Goal: Information Seeking & Learning: Learn about a topic

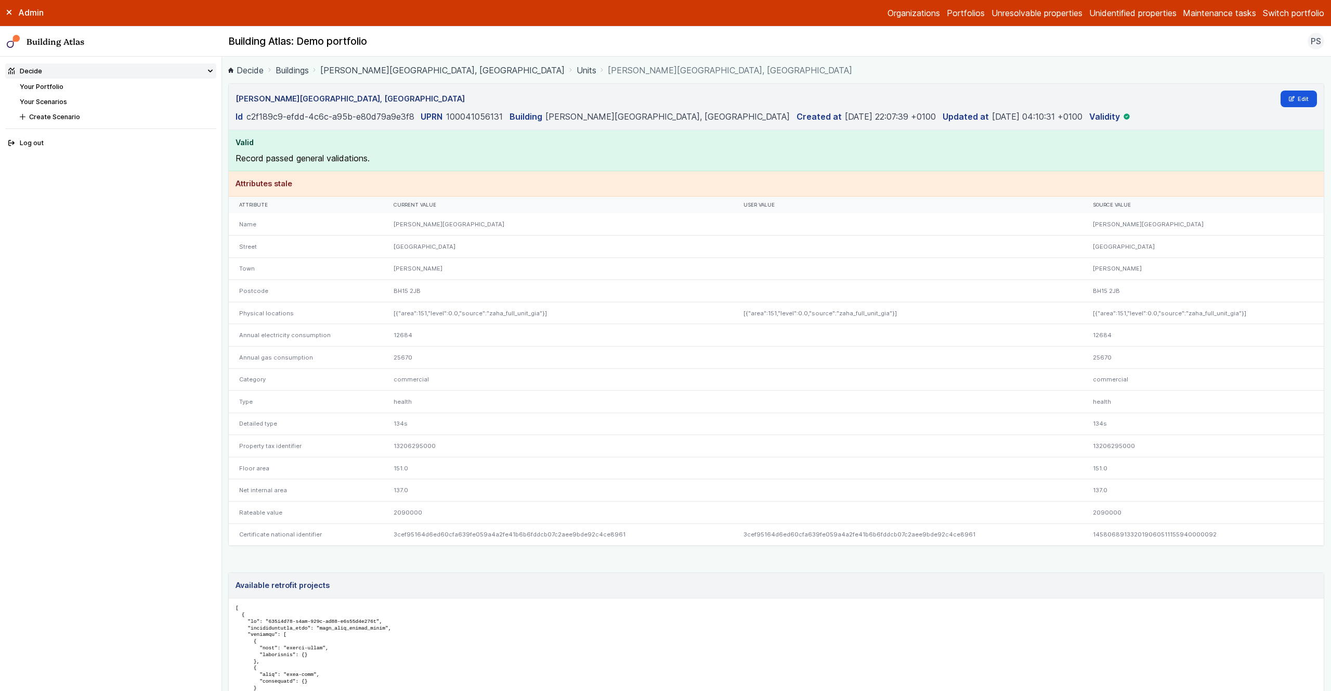
click at [459, 70] on link "[PERSON_NAME][GEOGRAPHIC_DATA], [GEOGRAPHIC_DATA]" at bounding box center [442, 70] width 244 height 12
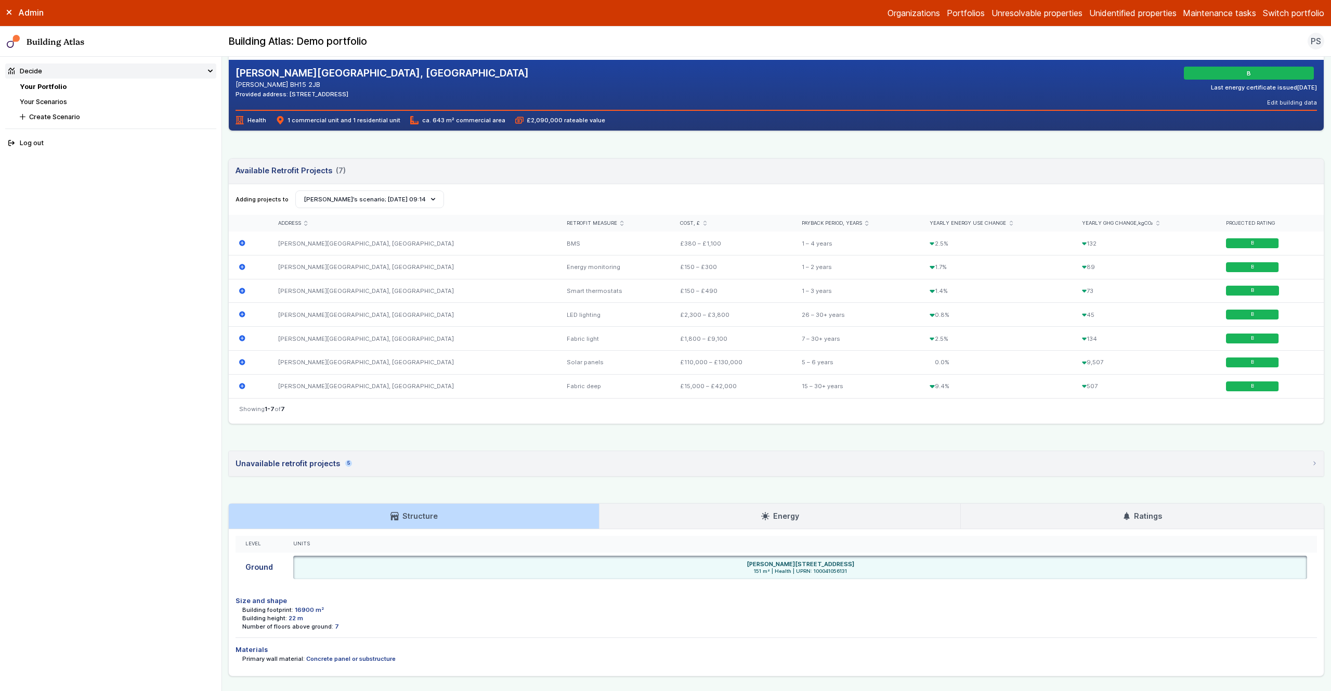
scroll to position [276, 0]
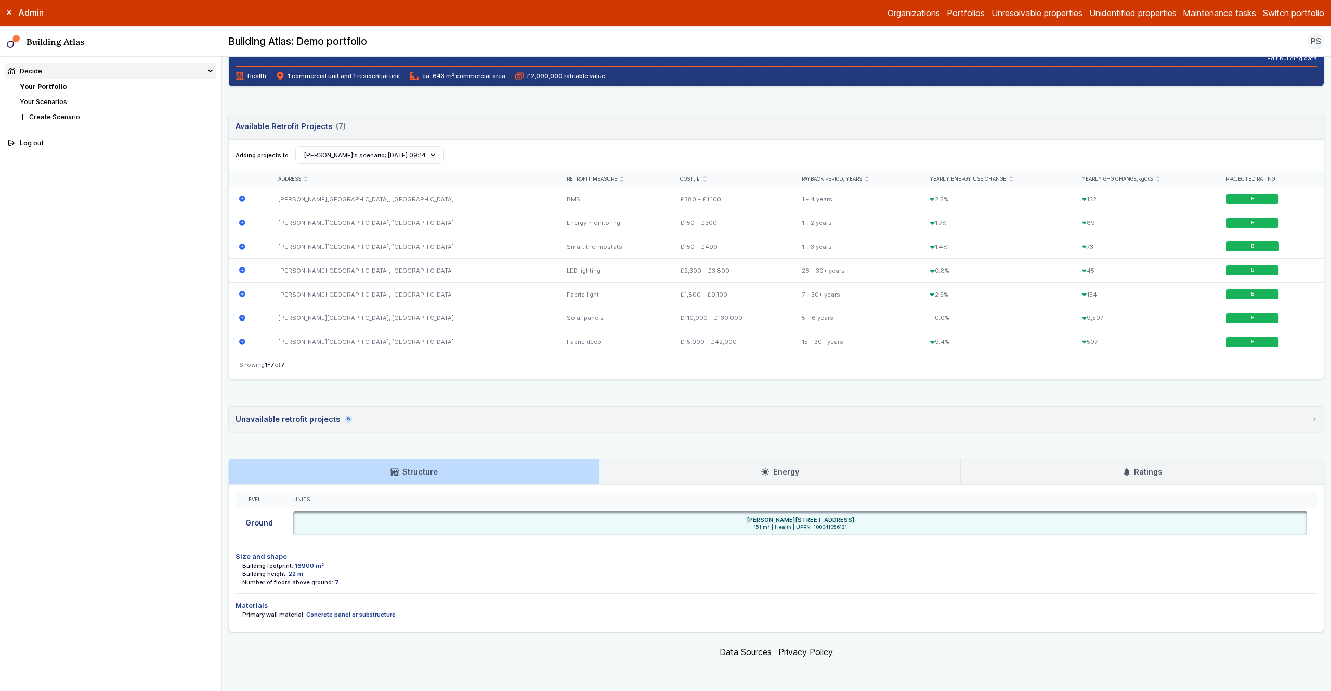
click at [1142, 468] on h3 "Ratings" at bounding box center [1143, 471] width 40 height 11
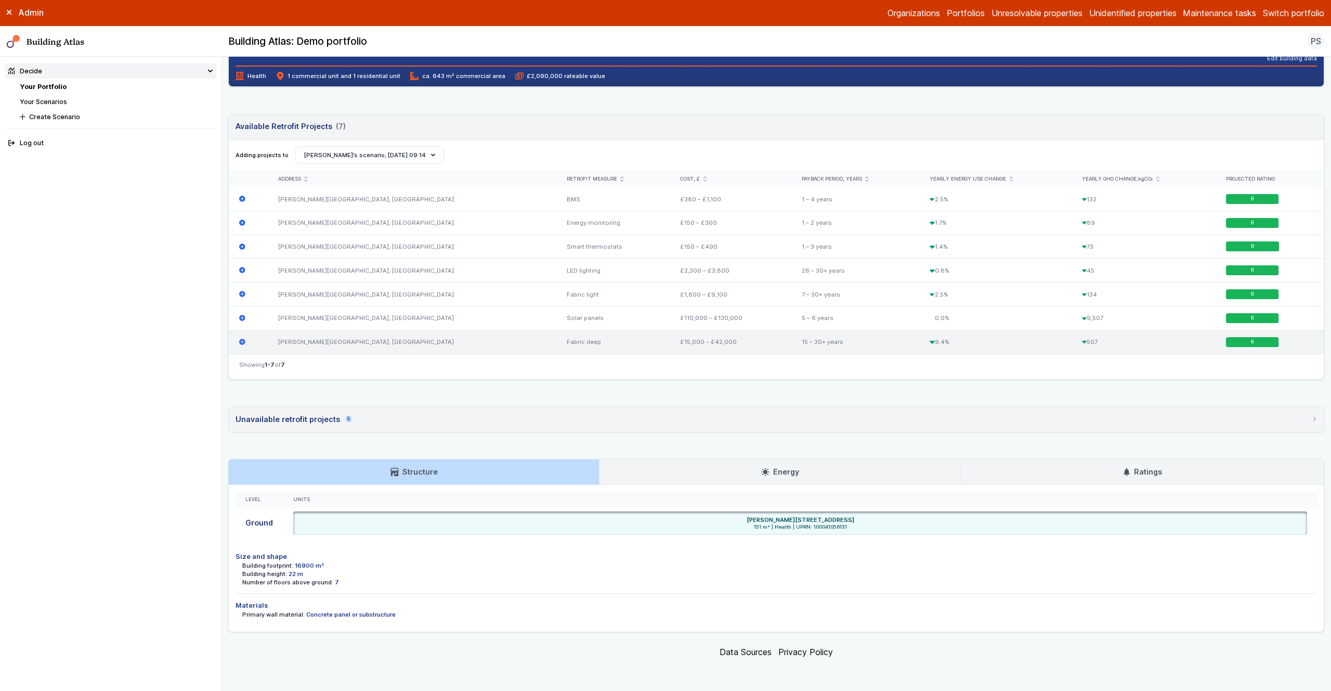
scroll to position [189, 0]
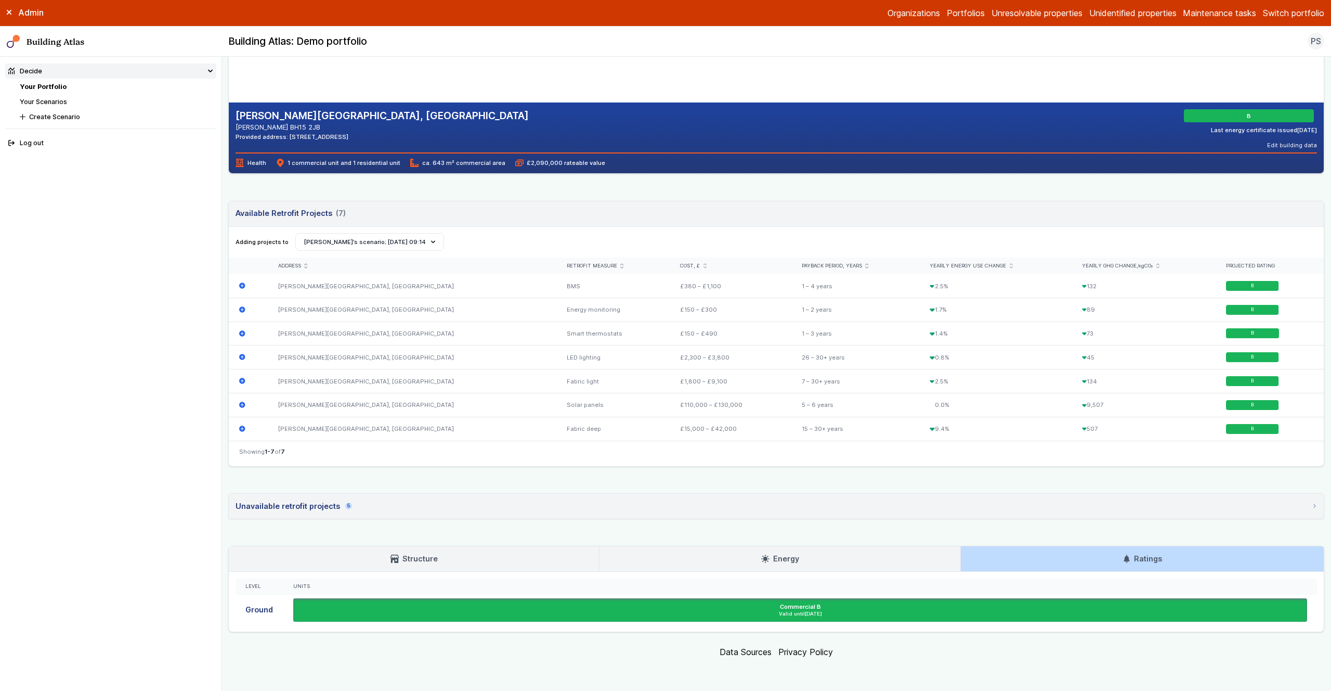
click at [230, 481] on div "POOLE GENERAL HOSPITAL, LONGFLEET ROAD POOLE BH15 2JB Provided address: Longfle…" at bounding box center [776, 263] width 1096 height 738
click at [224, 481] on main "Decide Your Portfolio POOLE GENERAL HOSPITAL, LONGFLEET ROAD POOLE GENERAL HOSP…" at bounding box center [776, 374] width 1109 height 634
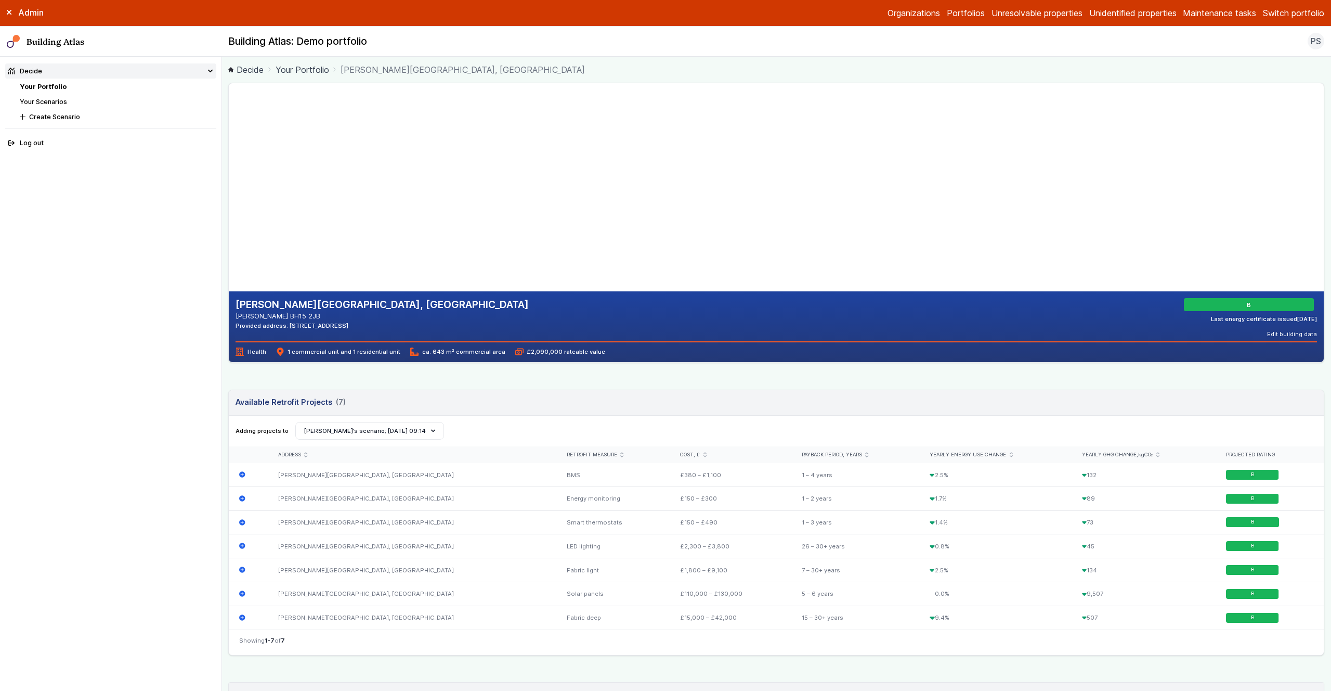
scroll to position [0, 0]
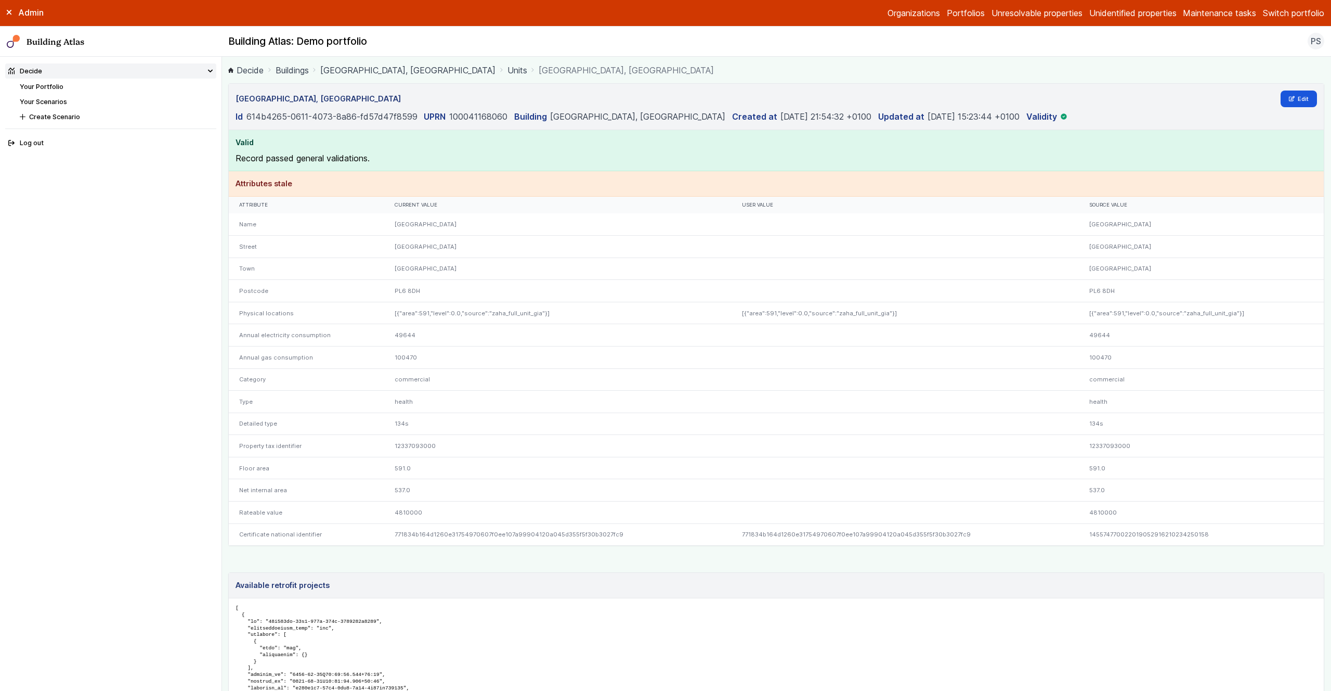
click at [366, 73] on link "DERRIFORD HOSPITAL, DERRIFORD ROAD" at bounding box center [407, 70] width 175 height 12
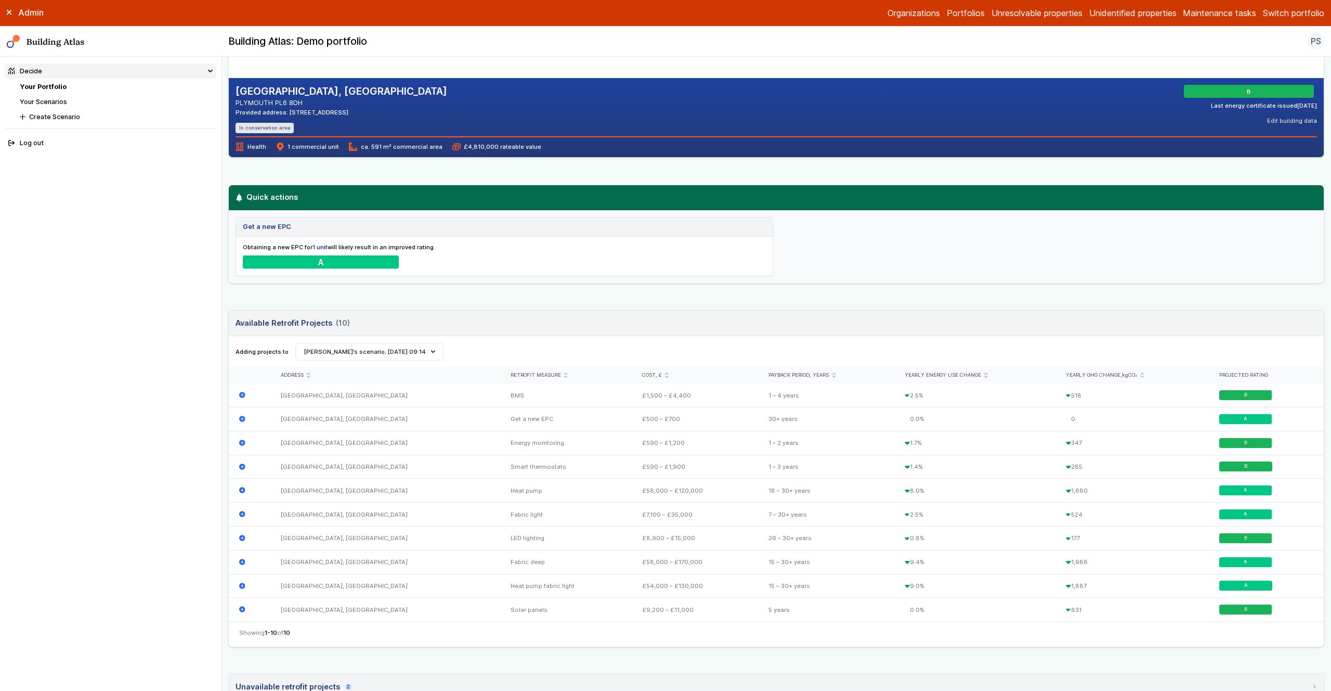
scroll to position [482, 0]
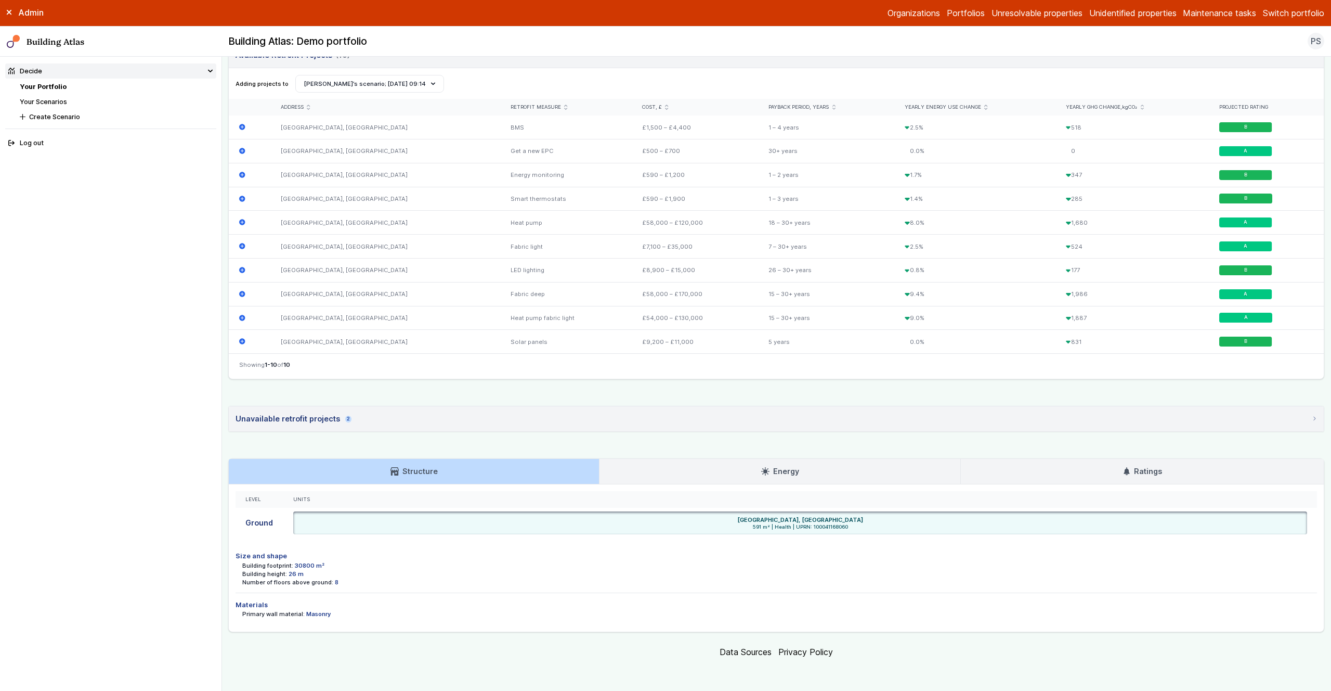
click at [1110, 460] on link "Ratings" at bounding box center [1142, 471] width 363 height 25
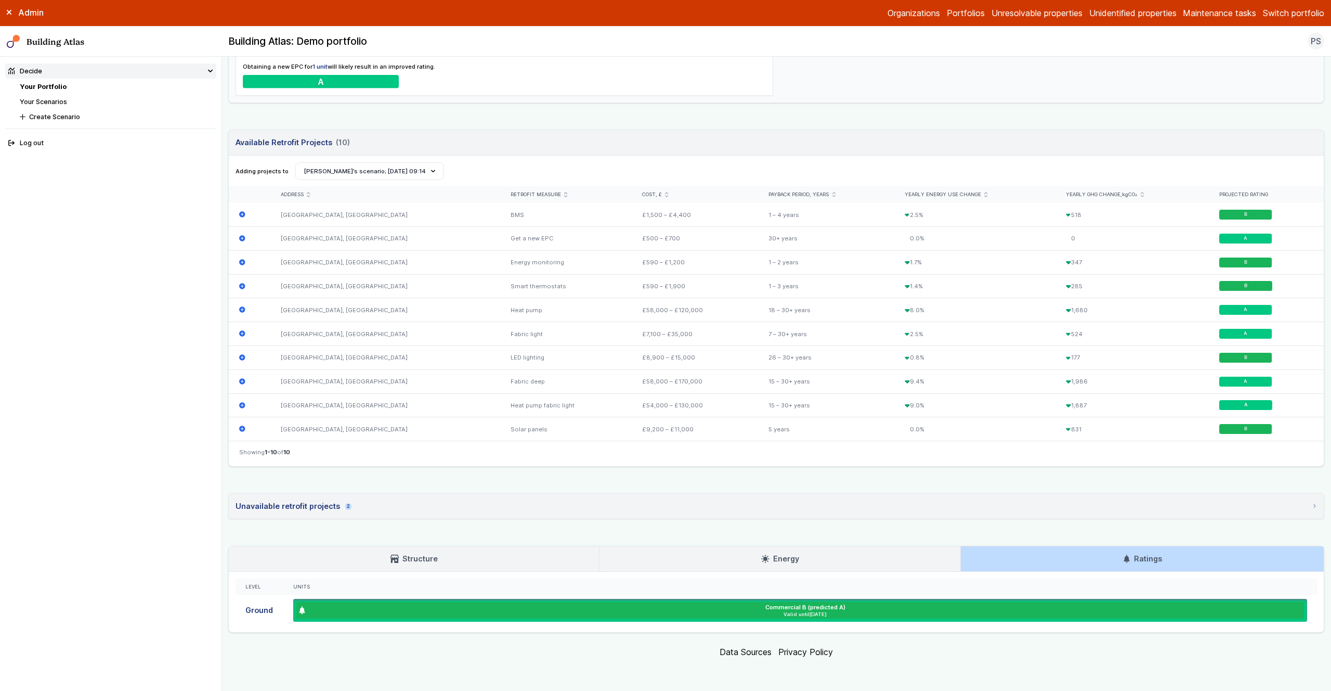
click at [226, 478] on main "Decide Your Portfolio [GEOGRAPHIC_DATA], [GEOGRAPHIC_DATA] [GEOGRAPHIC_DATA], […" at bounding box center [776, 374] width 1109 height 634
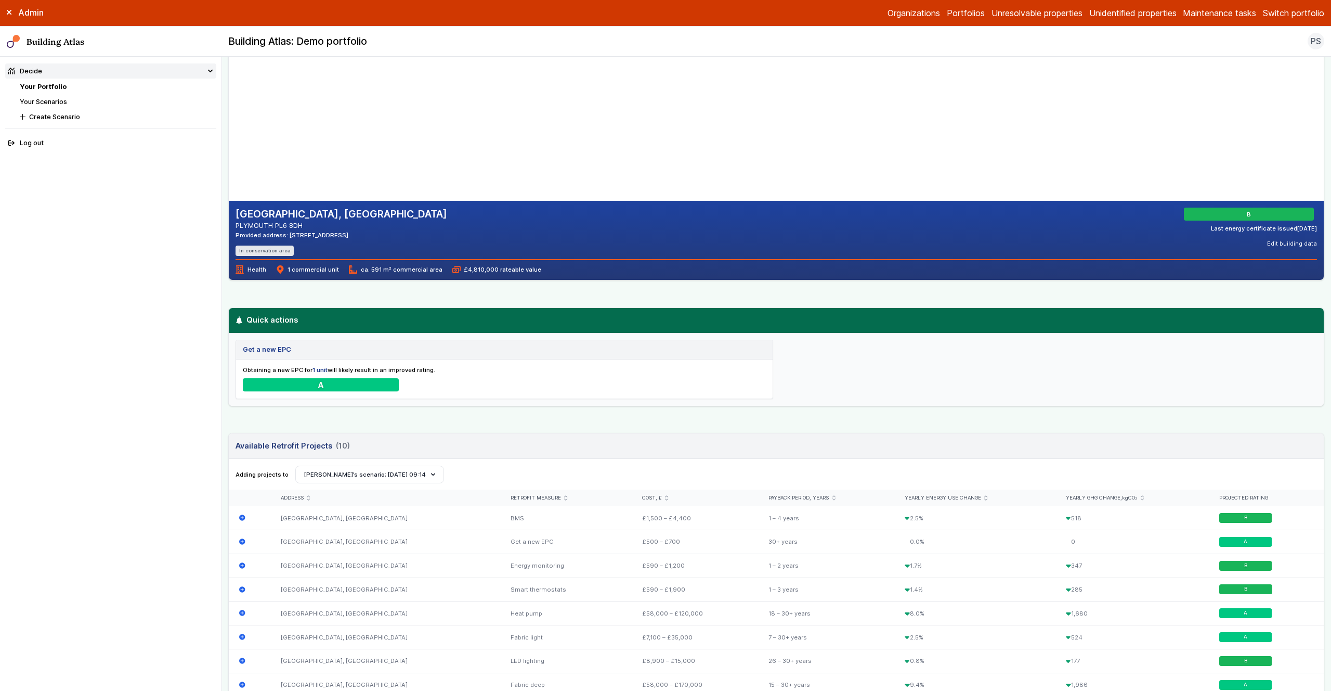
scroll to position [0, 0]
